Goal: Task Accomplishment & Management: Use online tool/utility

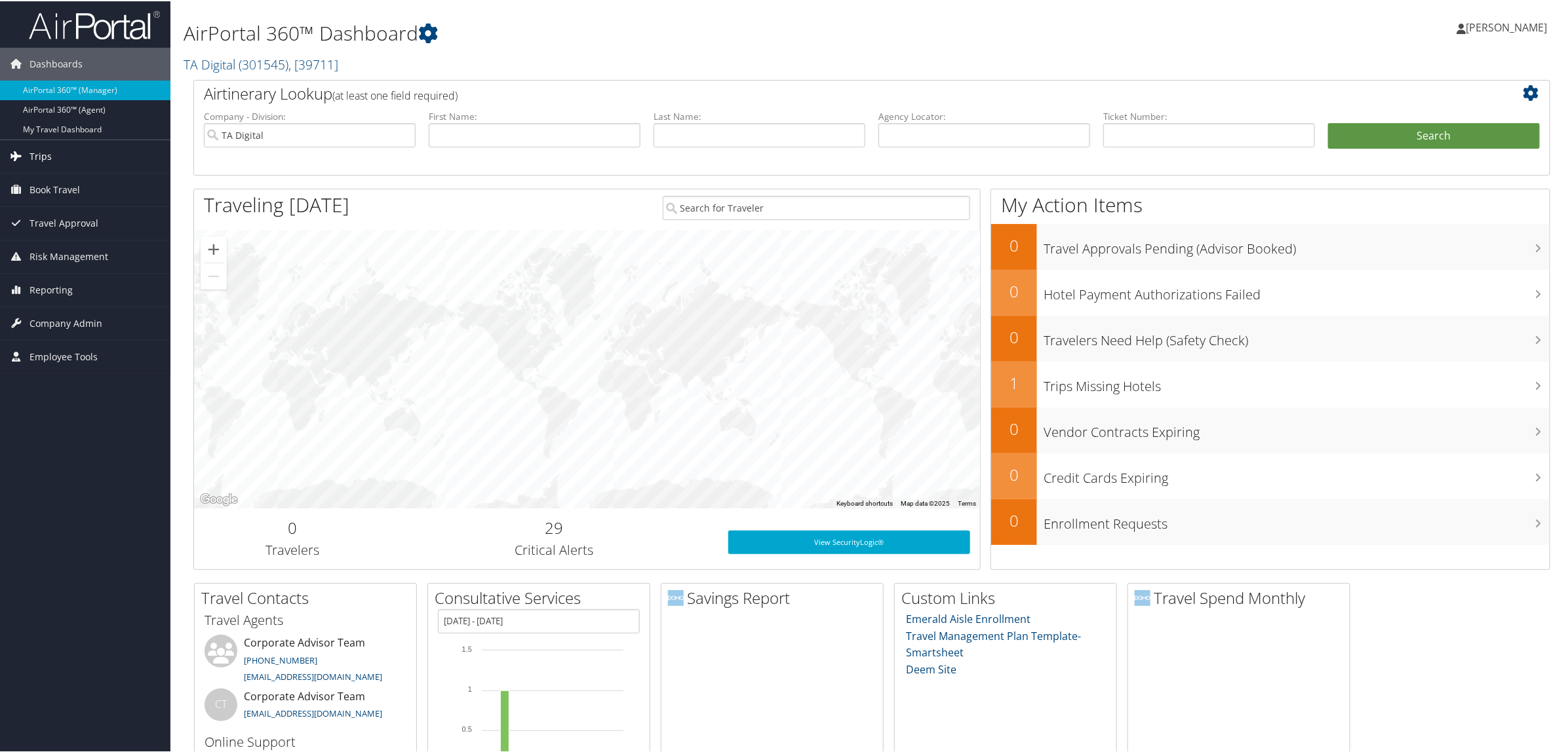
click at [41, 156] on span "Trips" at bounding box center [40, 155] width 22 height 33
click at [66, 394] on span "Reporting" at bounding box center [51, 387] width 43 height 33
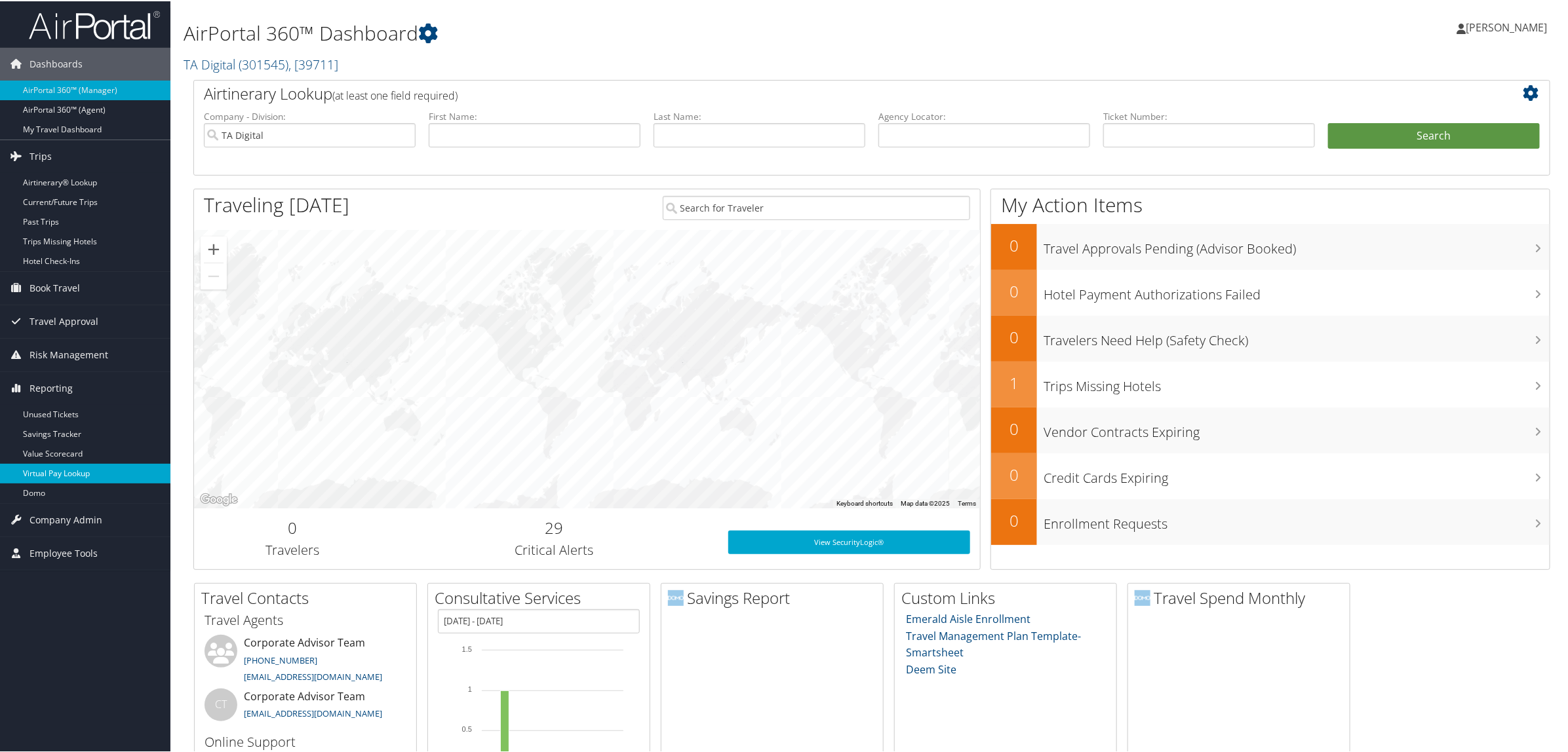
click at [89, 476] on link "Virtual Pay Lookup" at bounding box center [85, 472] width 171 height 20
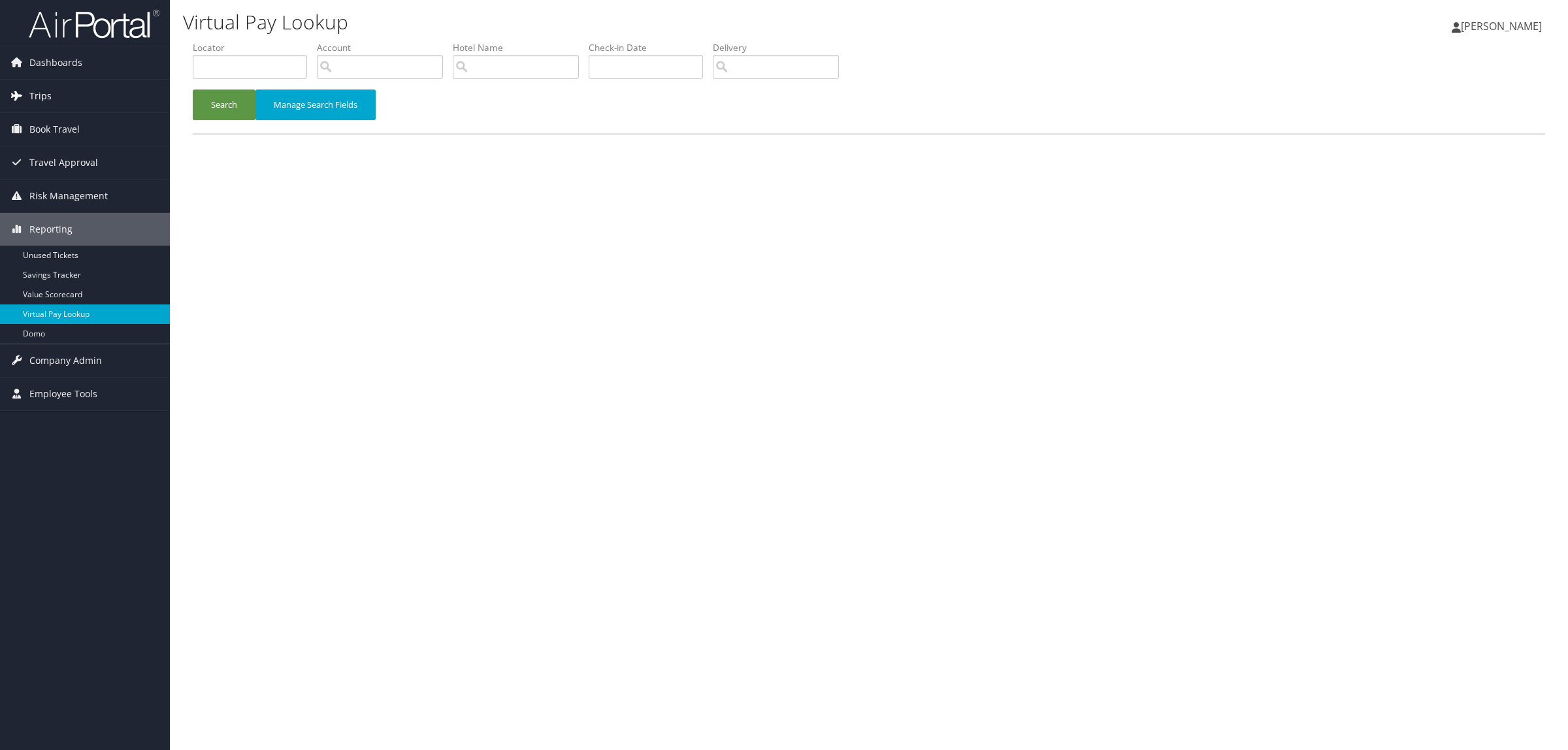
click at [88, 92] on link "Trips" at bounding box center [85, 96] width 170 height 33
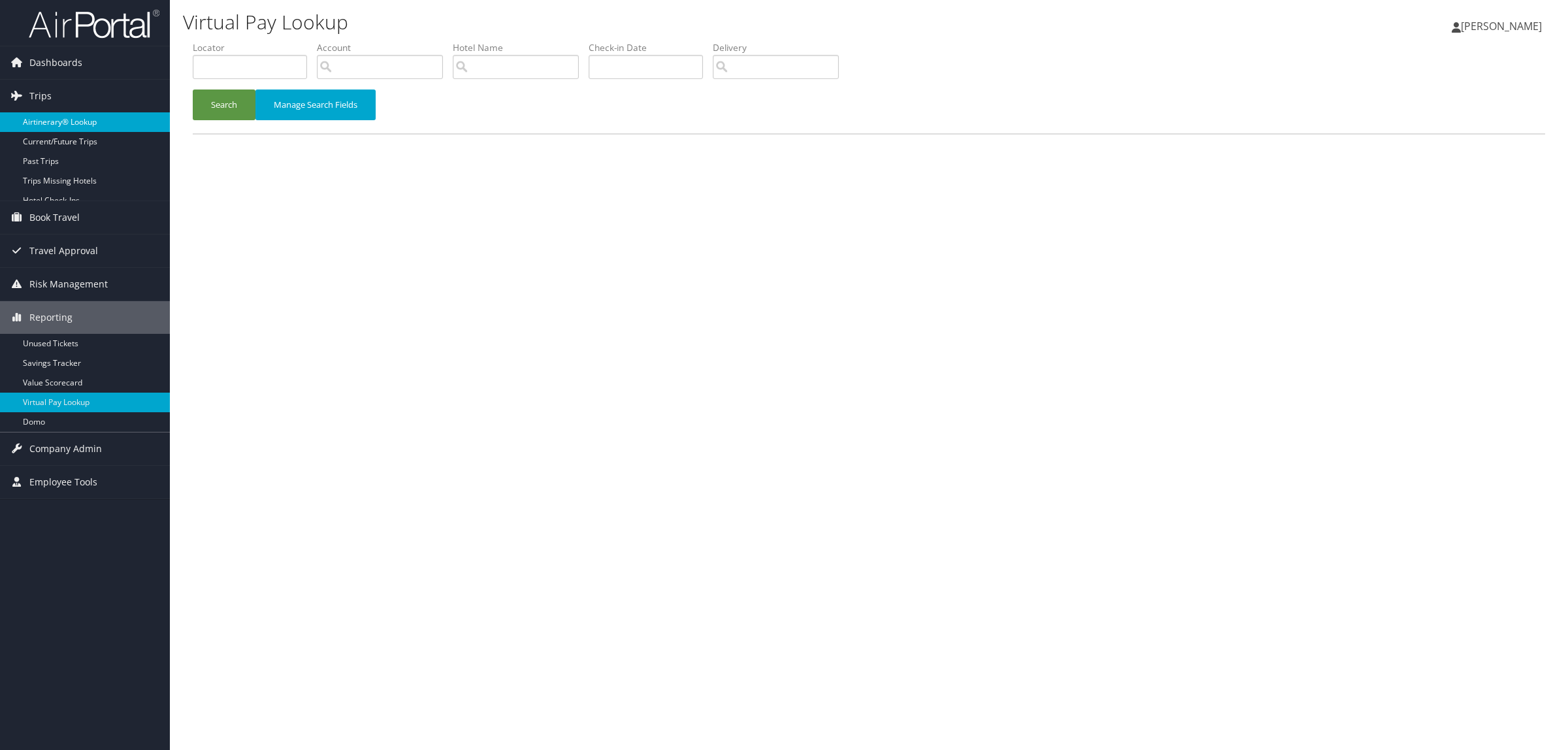
click at [88, 115] on link "Airtinerary® Lookup" at bounding box center [85, 122] width 170 height 20
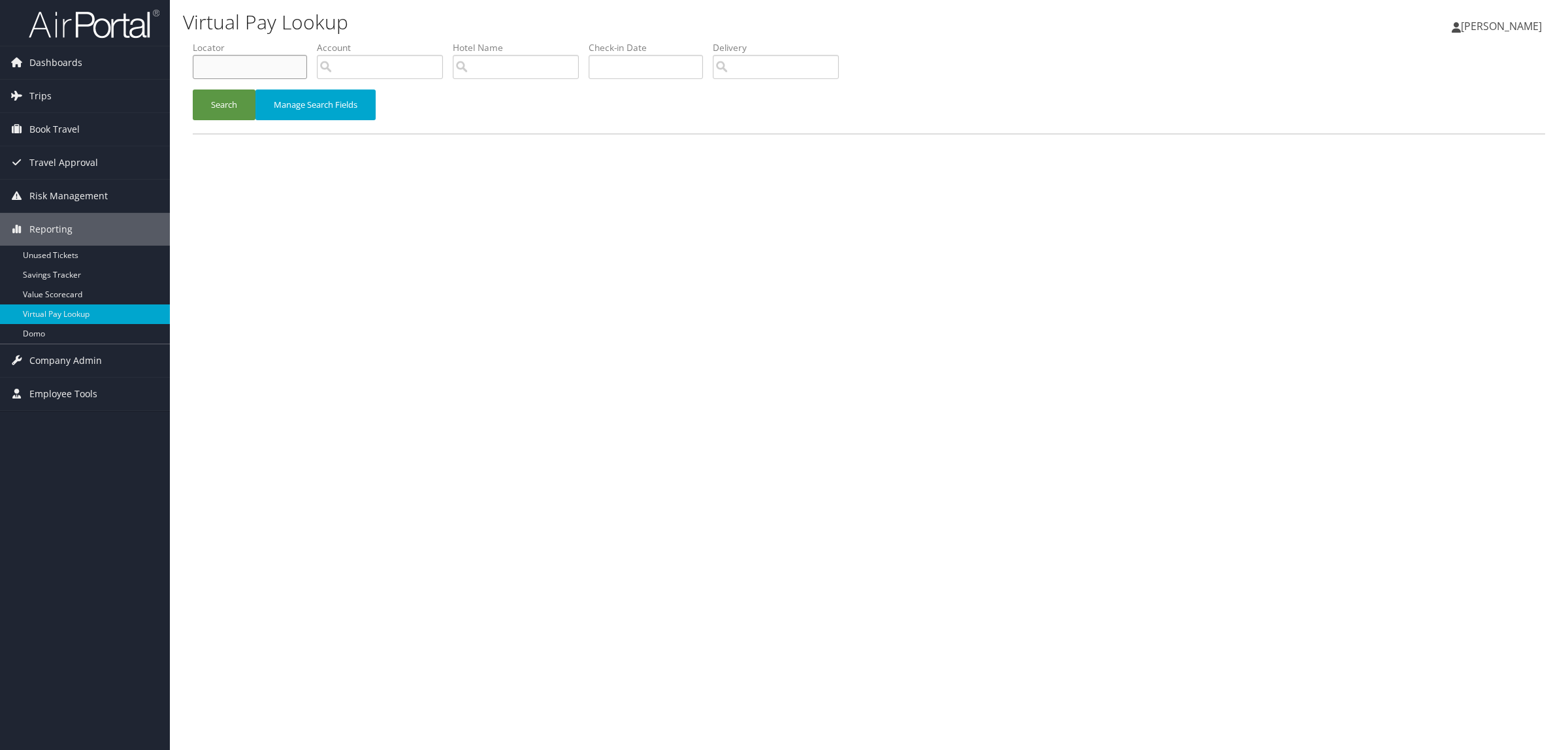
click at [285, 64] on input "text" at bounding box center [250, 67] width 115 height 25
paste input "D95R8B"
click at [236, 93] on button "Search" at bounding box center [224, 105] width 63 height 31
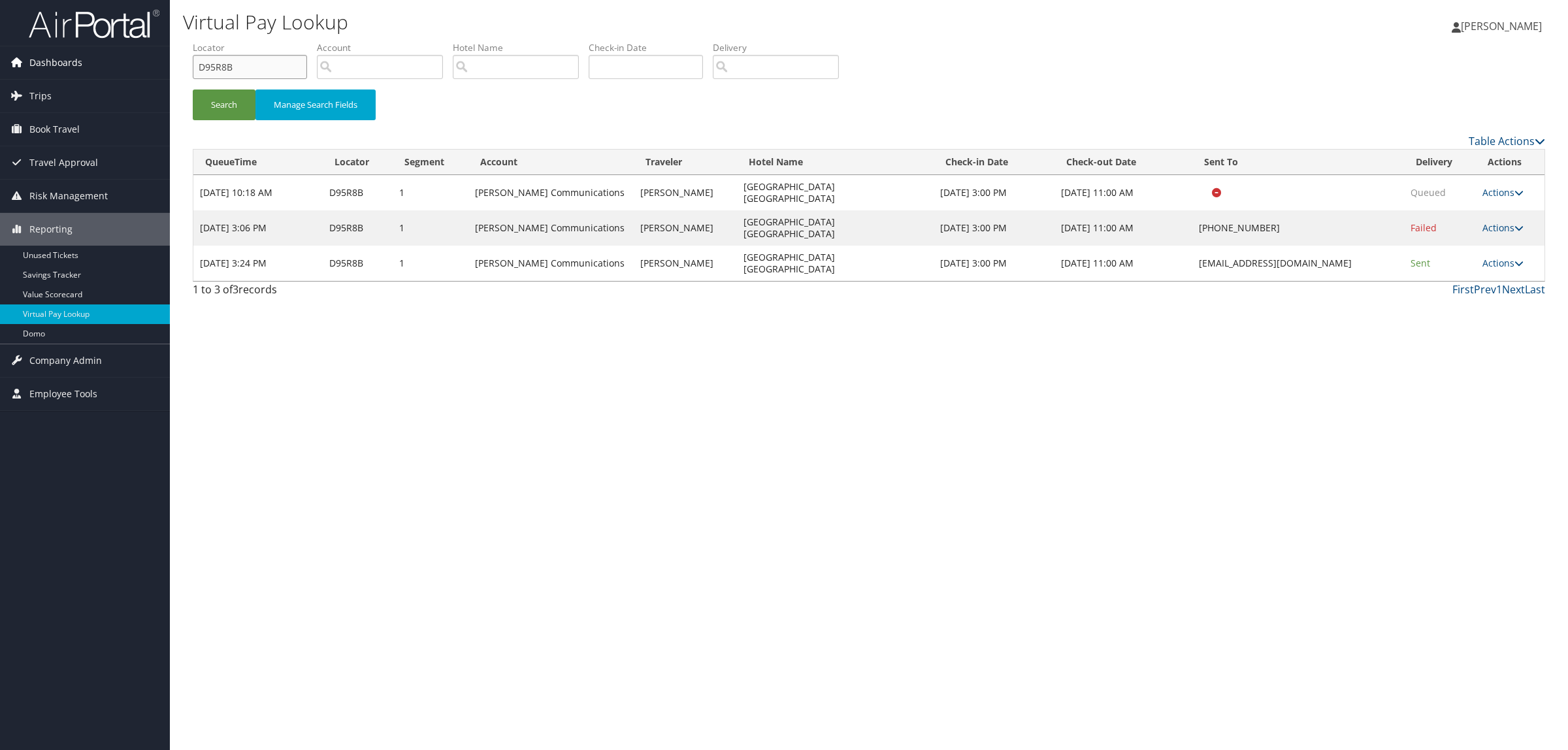
drag, startPoint x: 237, startPoint y: 66, endPoint x: 0, endPoint y: 63, distance: 237.0
click at [0, 63] on div "Dashboards AirPortal 360™ (Manager) AirPortal 360™ (Agent) My Travel Dashboard …" at bounding box center [784, 375] width 1568 height 750
paste input "MZ346"
type input "DMZ346"
drag, startPoint x: 1193, startPoint y: 236, endPoint x: 1340, endPoint y: 236, distance: 147.0
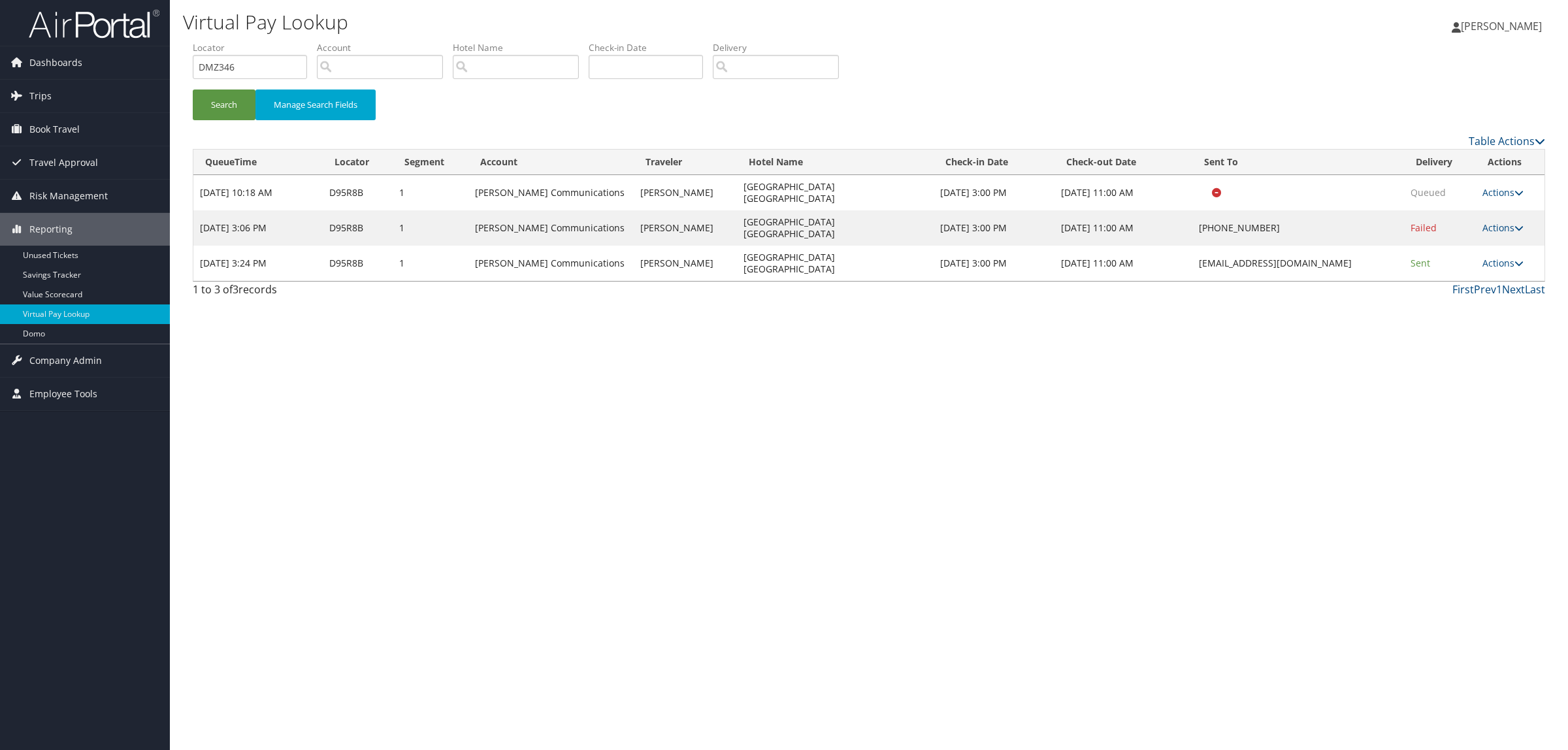
click at [1340, 245] on td "westmonroelahgi@mcrhotels.com" at bounding box center [1298, 263] width 212 height 35
copy td "westmonroelahgi@mcrhotels.com"
click at [230, 109] on button "Search" at bounding box center [224, 105] width 63 height 31
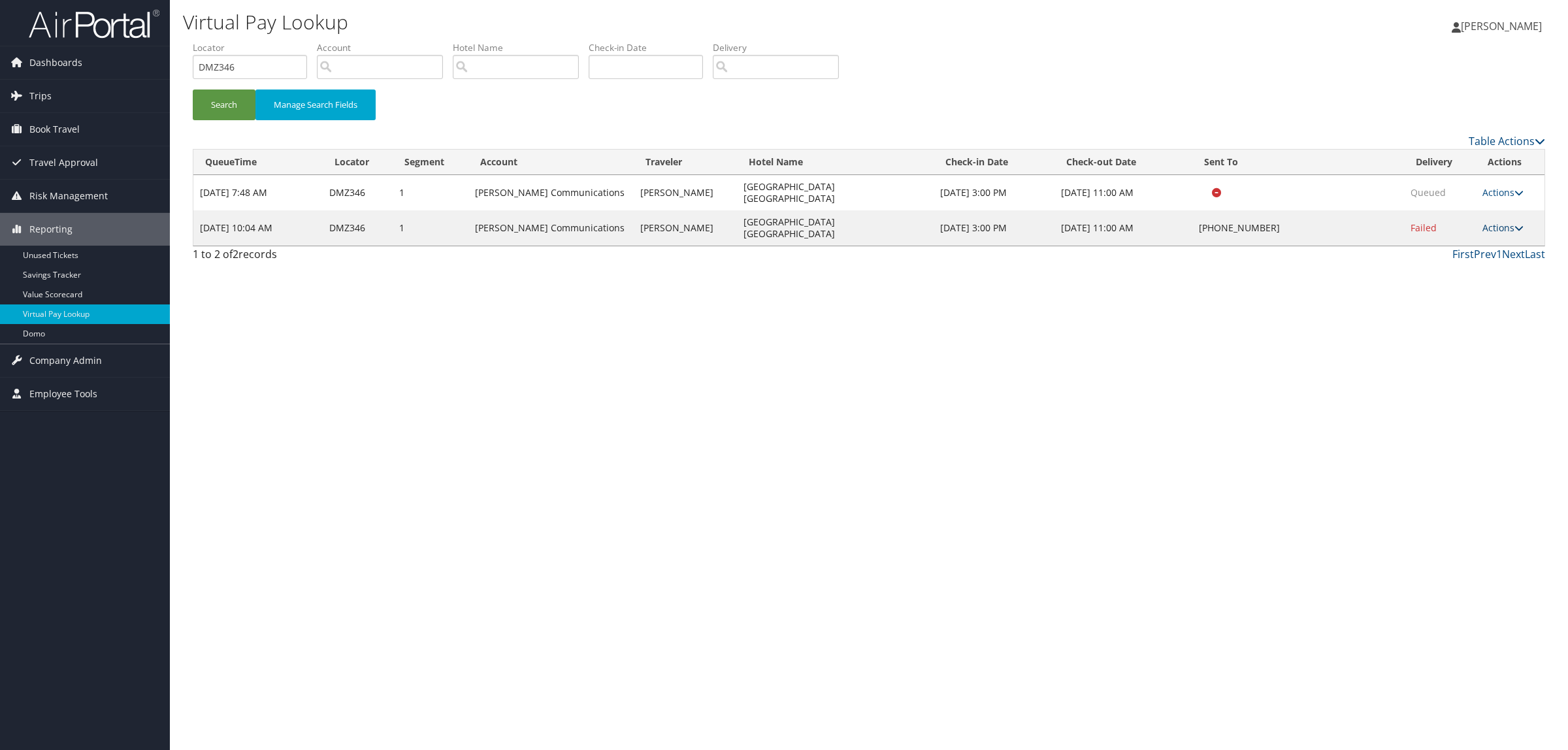
click at [1507, 227] on link "Actions" at bounding box center [1503, 227] width 41 height 12
click at [1471, 250] on link "Resend" at bounding box center [1463, 246] width 112 height 22
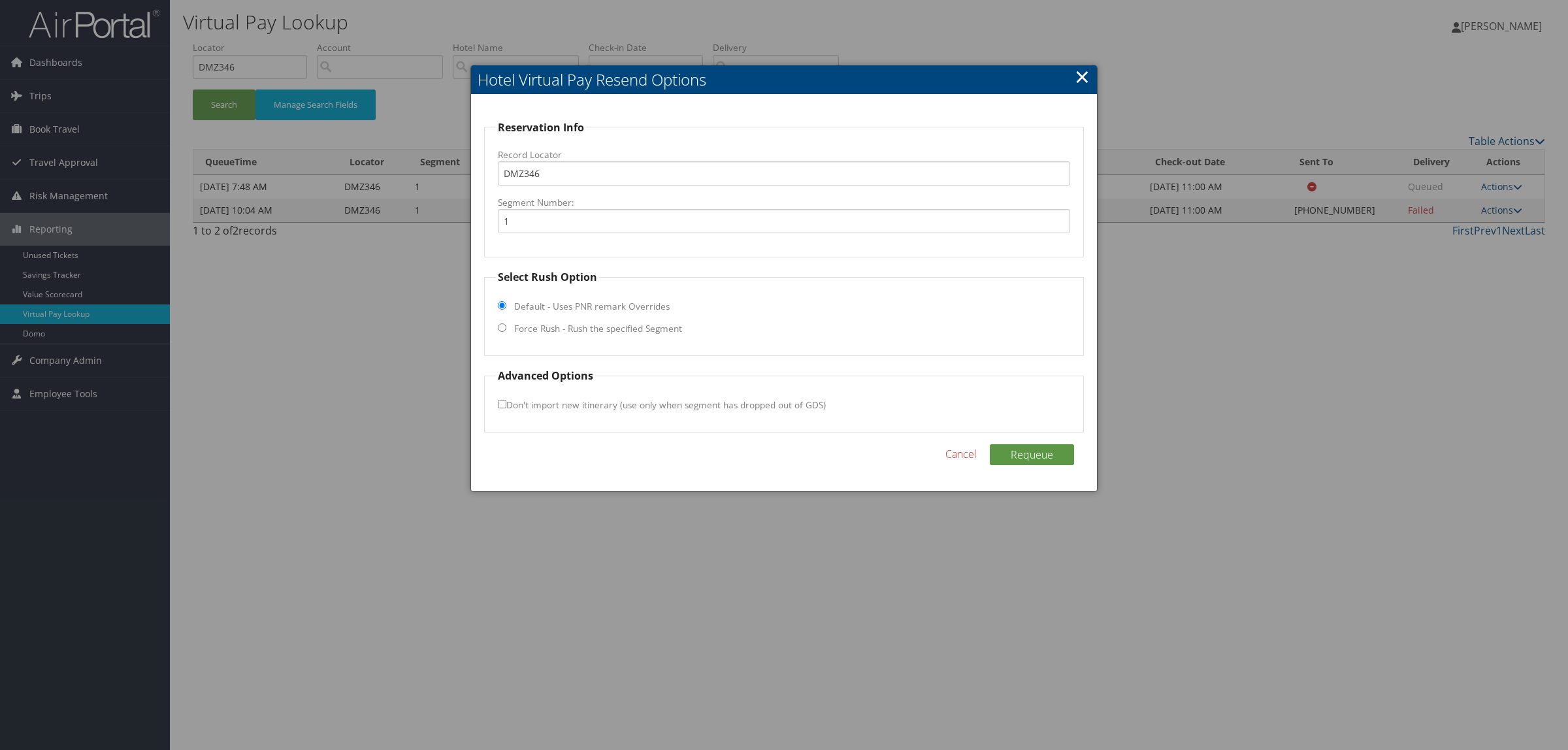
click at [575, 327] on label "Force Rush - Rush the specified Segment" at bounding box center [598, 329] width 168 height 13
click at [506, 327] on input "Force Rush - Rush the specified Segment" at bounding box center [502, 327] width 8 height 8
radio input "true"
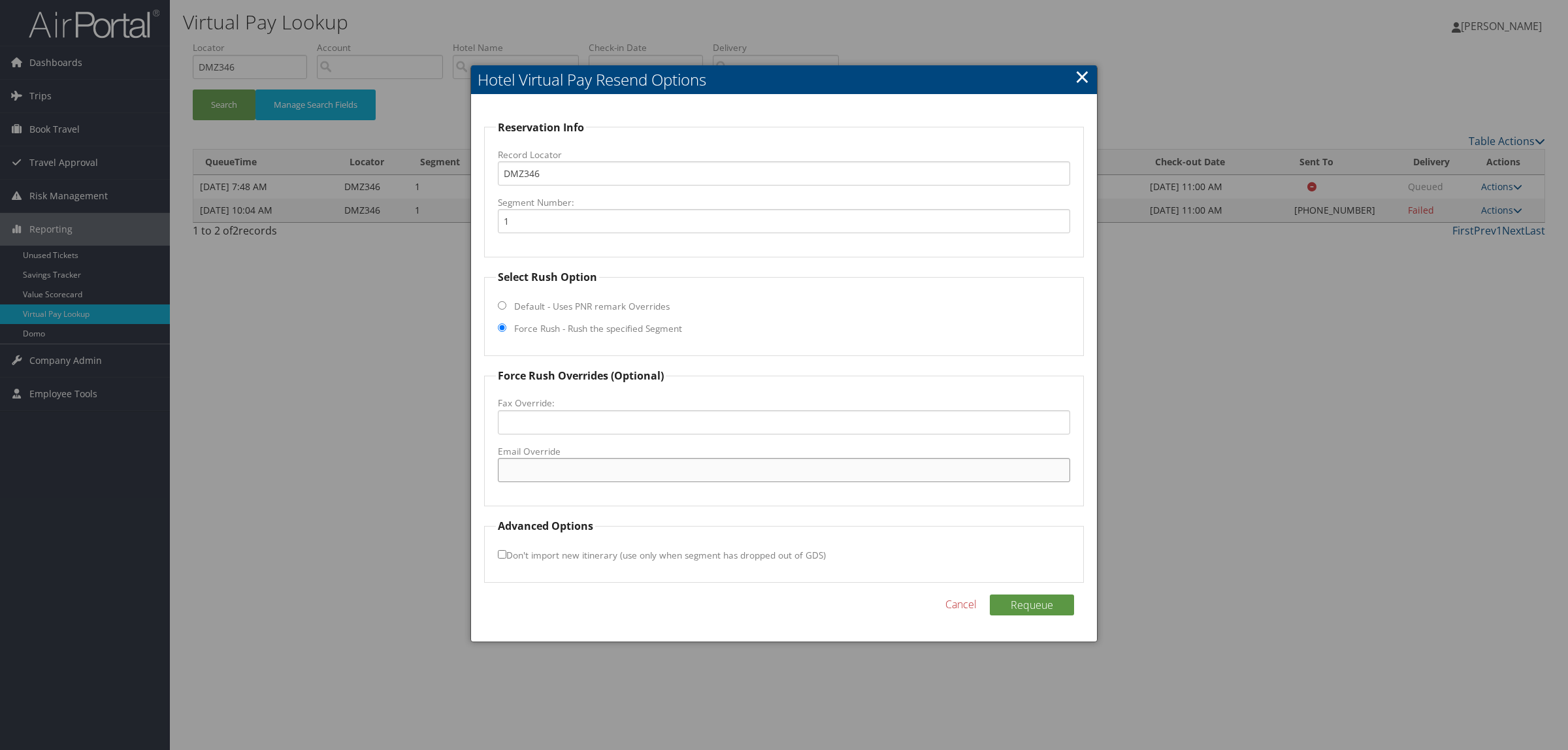
click at [591, 472] on input "Email Override" at bounding box center [784, 470] width 573 height 25
paste input "westmonroelahgi@mcrhotels.com"
type input "westmonroelahgi@mcrhotels.com"
click at [1055, 601] on button "Requeue" at bounding box center [1031, 605] width 84 height 21
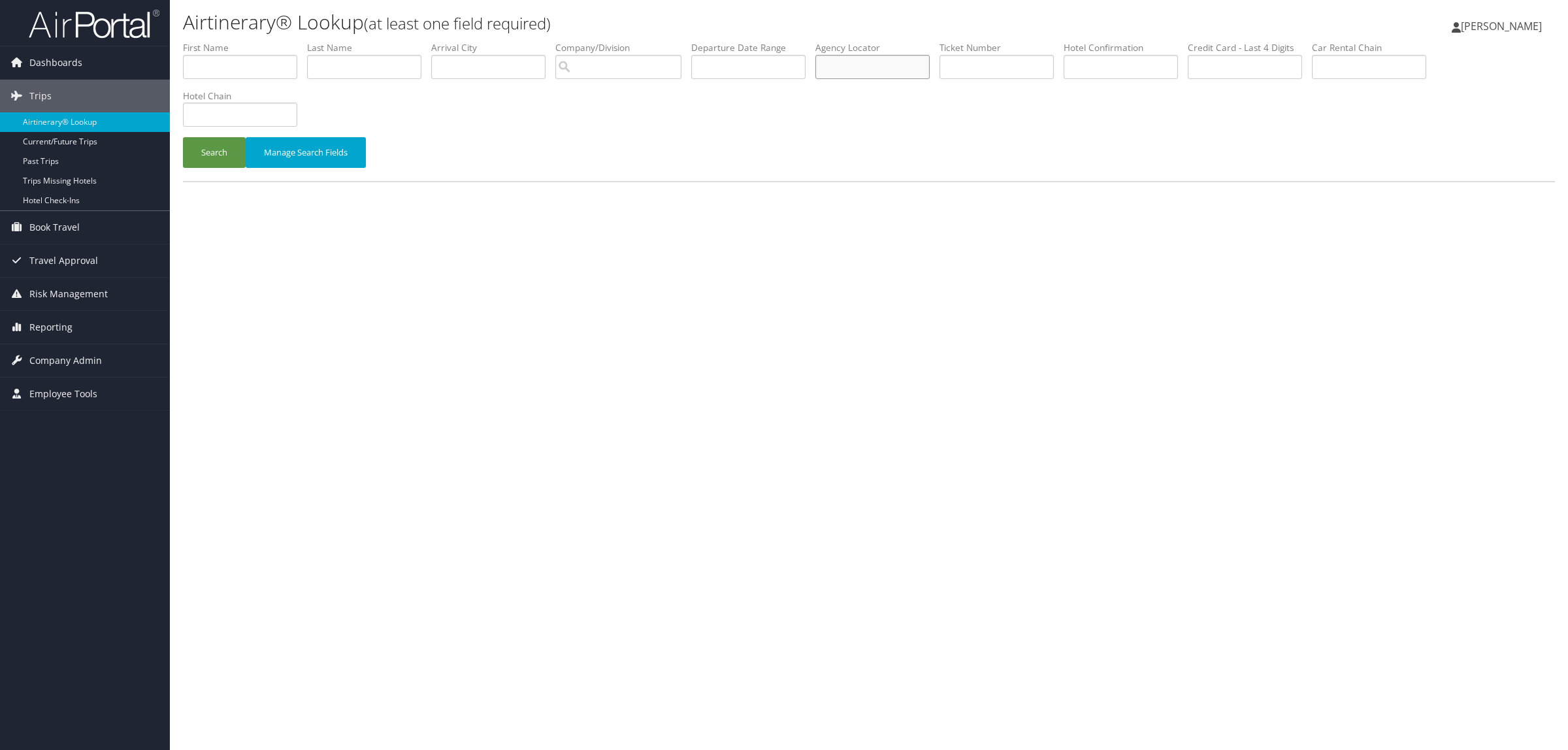
paste input "D95R8B"
click at [203, 151] on button "Search" at bounding box center [214, 153] width 63 height 31
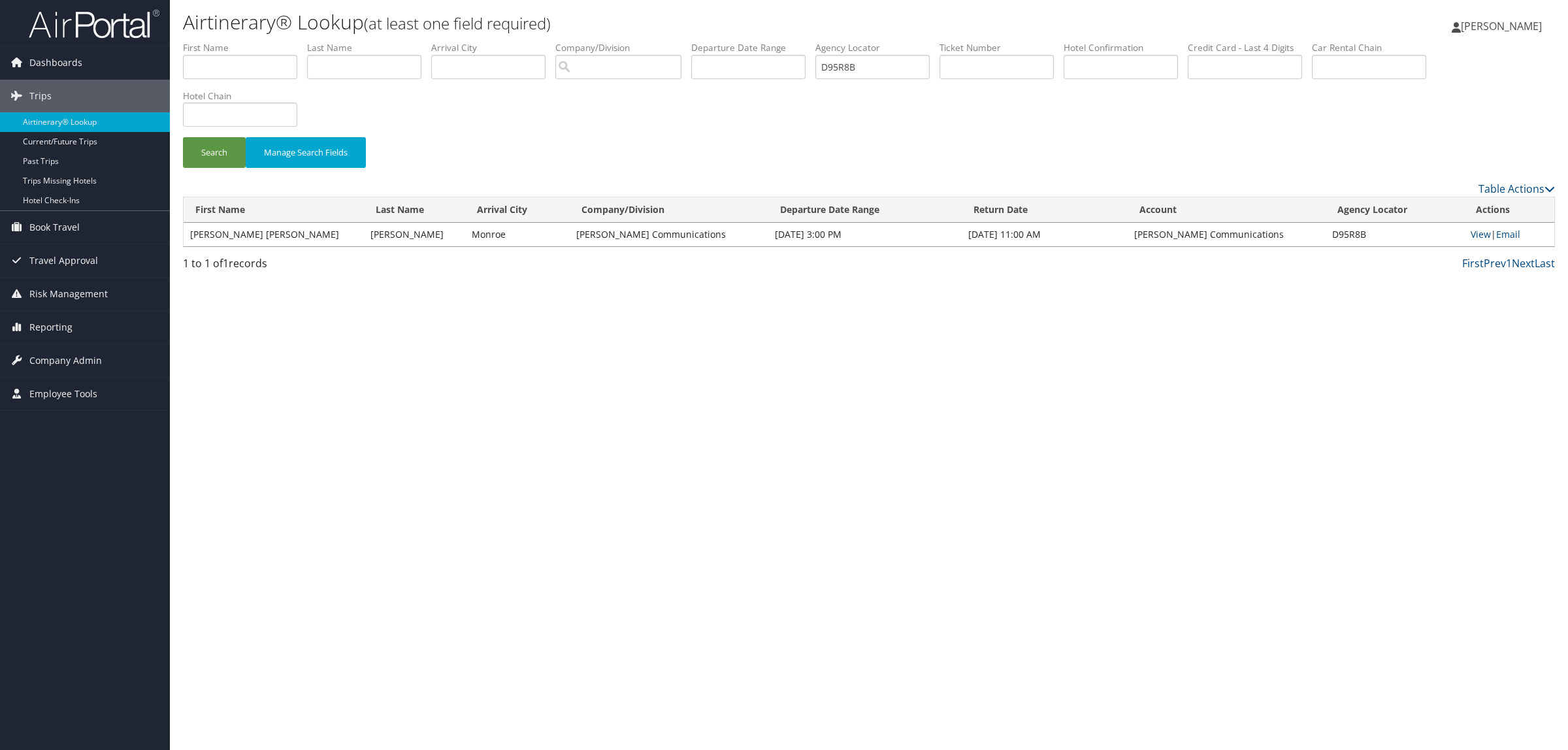
click at [540, 403] on div "Airtinerary® Lookup (at least one field required) Hope Ewing Hope Ewing My Sett…" at bounding box center [869, 375] width 1398 height 750
click at [897, 66] on input "D95R8B" at bounding box center [873, 67] width 115 height 25
drag, startPoint x: 903, startPoint y: 63, endPoint x: 813, endPoint y: 76, distance: 90.9
click at [813, 41] on ul "First Name Last Name Departure City Arrival City Company/Division Airport/City …" at bounding box center [869, 41] width 1372 height 0
paste input "YYPKWF"
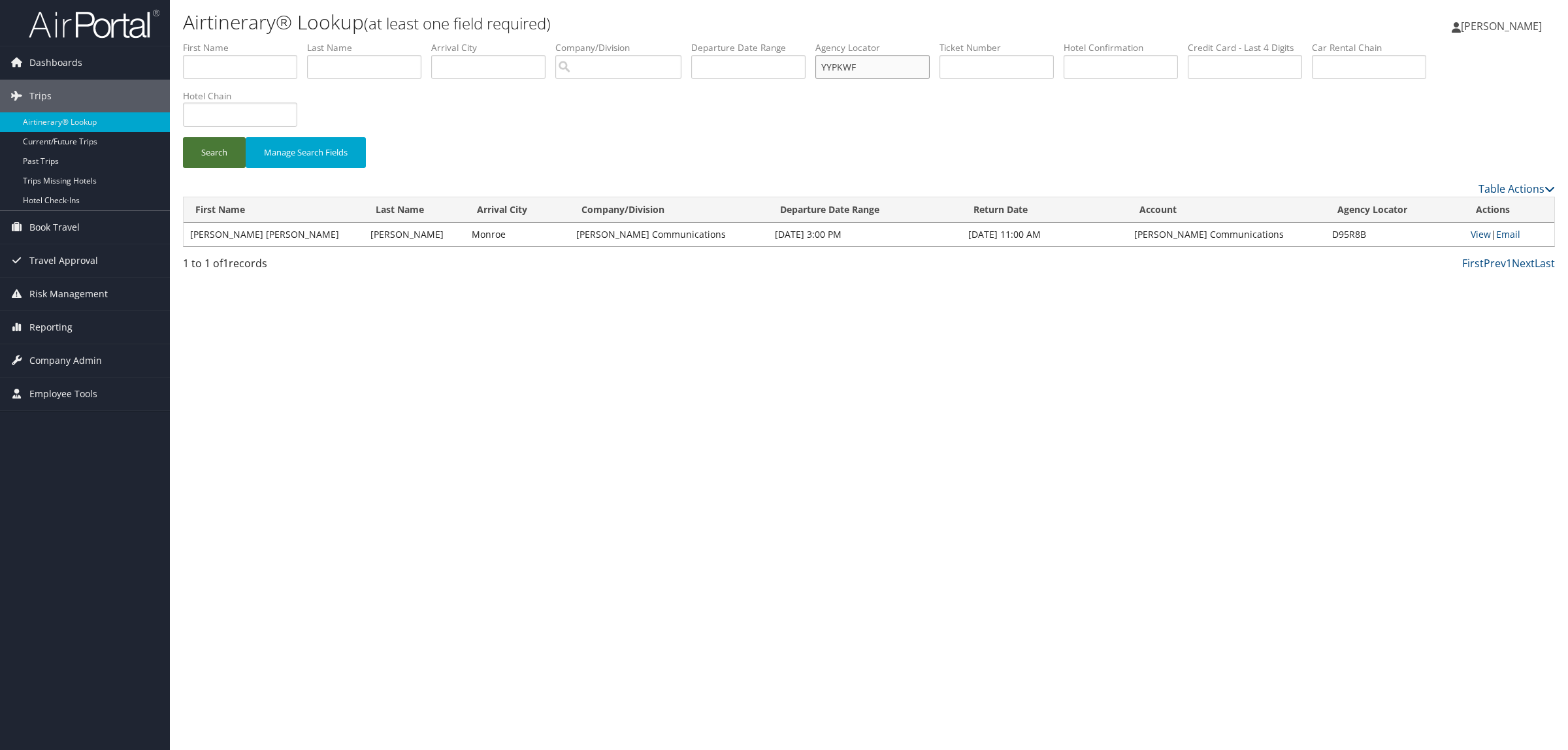
type input "YYPKWF"
click at [206, 148] on button "Search" at bounding box center [214, 153] width 63 height 31
